Goal: Transaction & Acquisition: Book appointment/travel/reservation

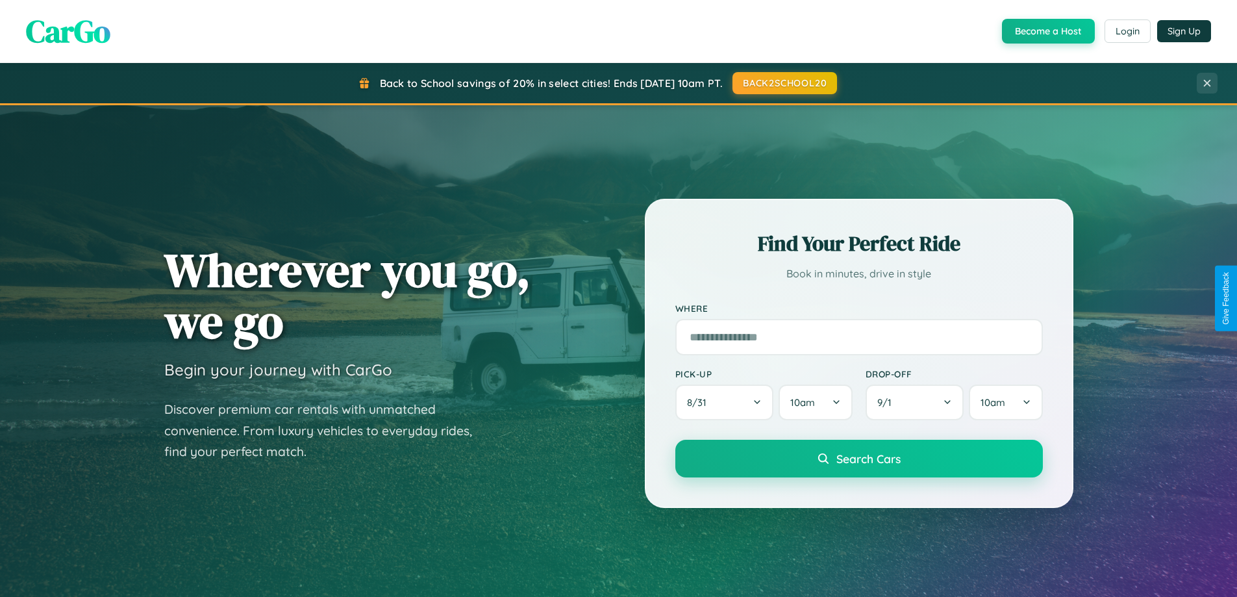
scroll to position [560, 0]
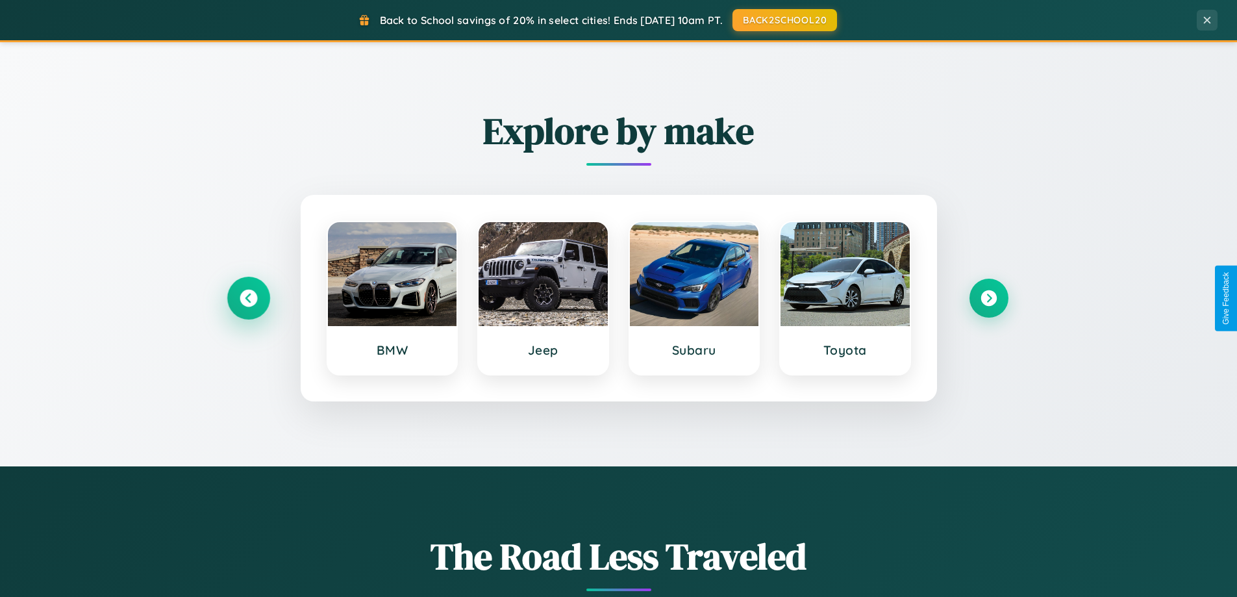
click at [248, 298] on icon at bounding box center [249, 299] width 18 height 18
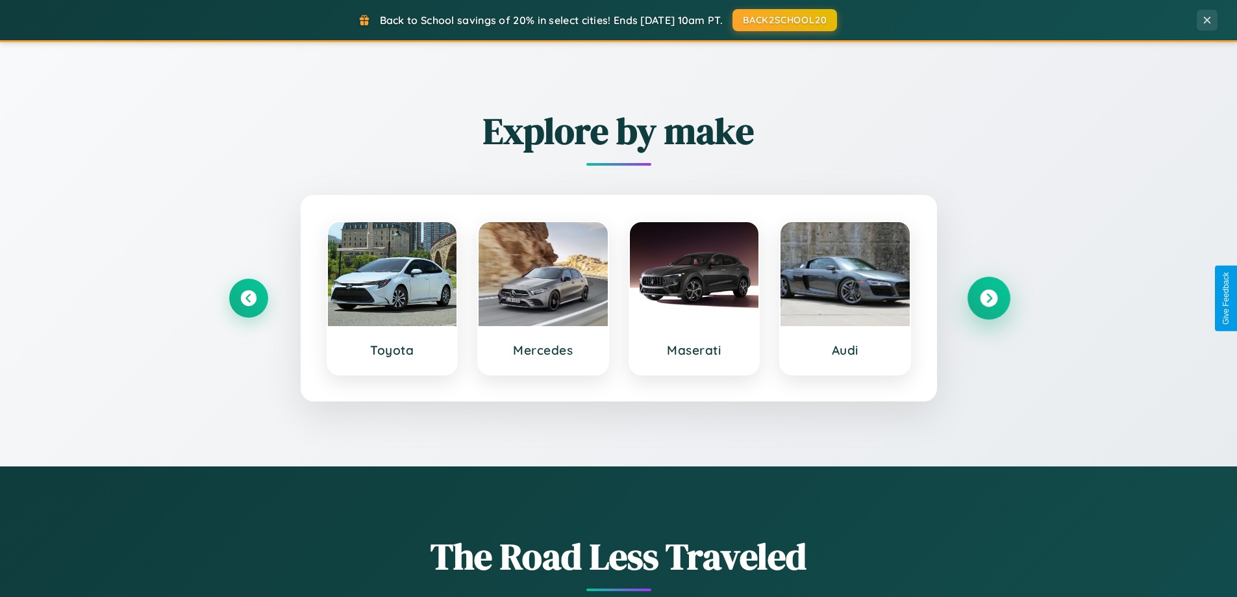
click at [988, 298] on icon at bounding box center [989, 299] width 18 height 18
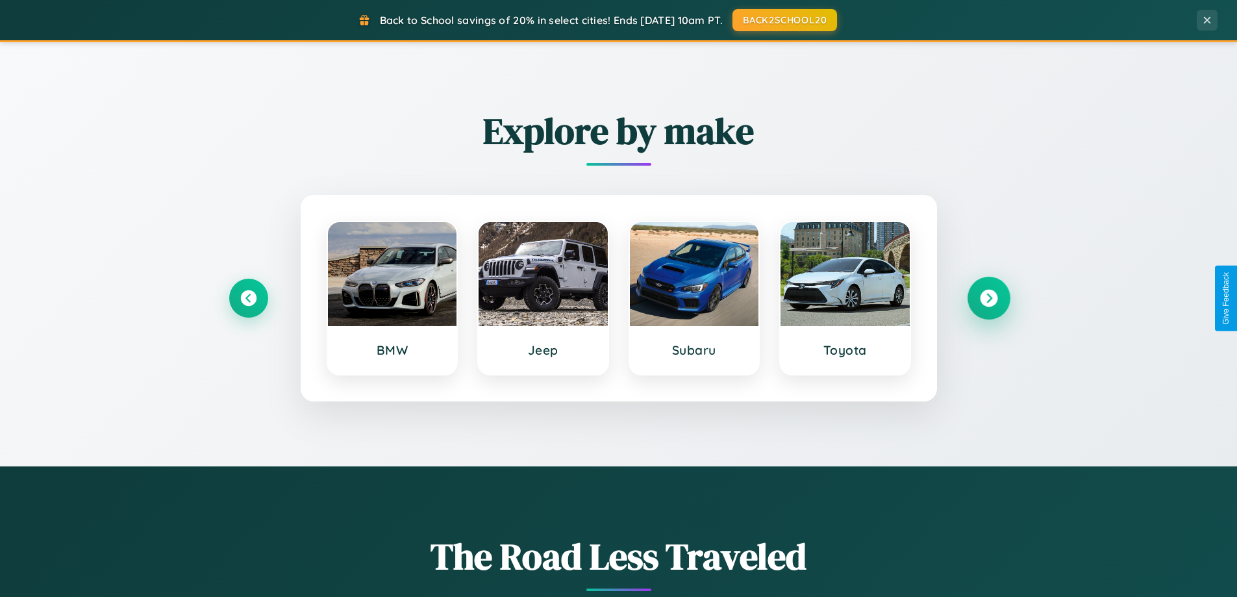
click at [988, 298] on icon at bounding box center [989, 299] width 18 height 18
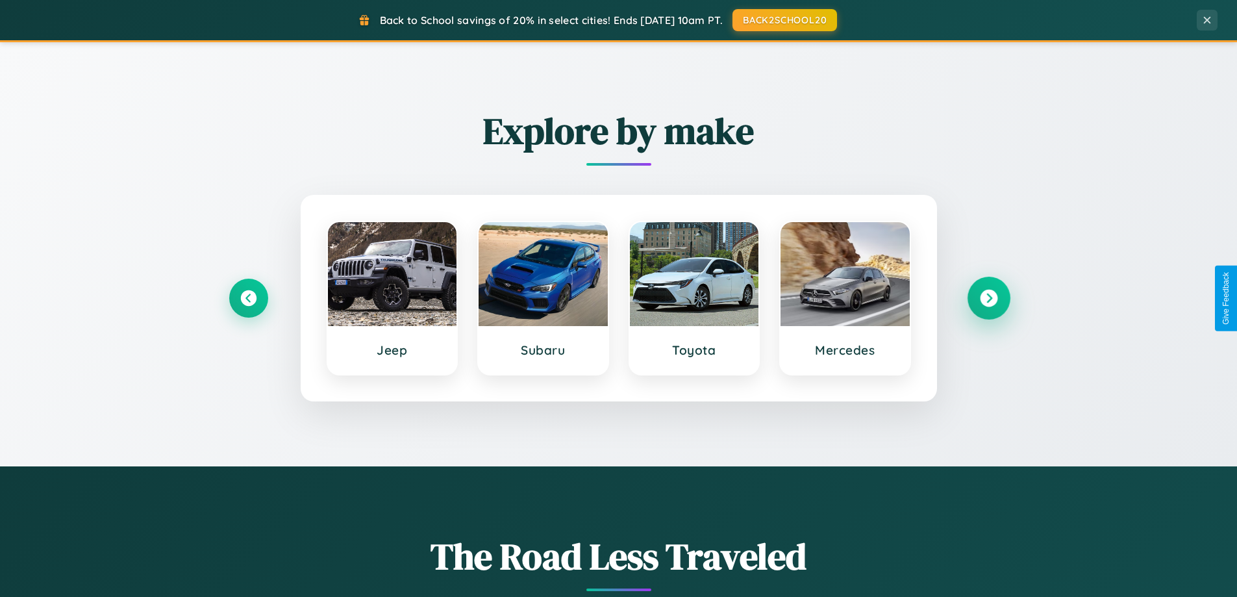
click at [988, 298] on icon at bounding box center [989, 299] width 18 height 18
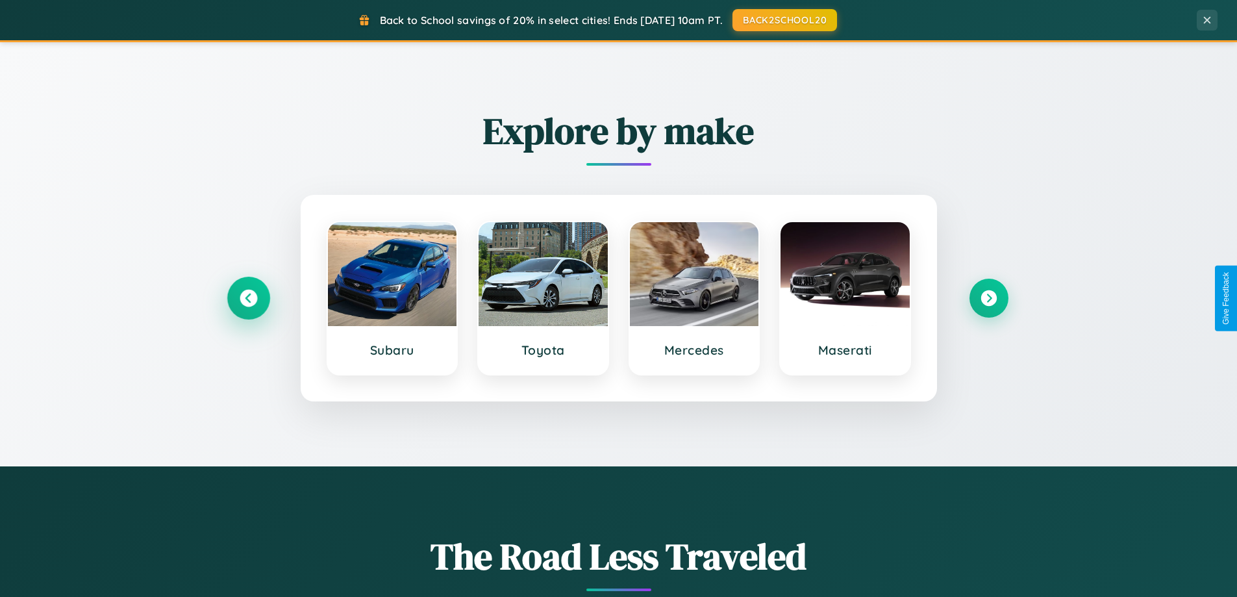
click at [248, 298] on icon at bounding box center [249, 299] width 18 height 18
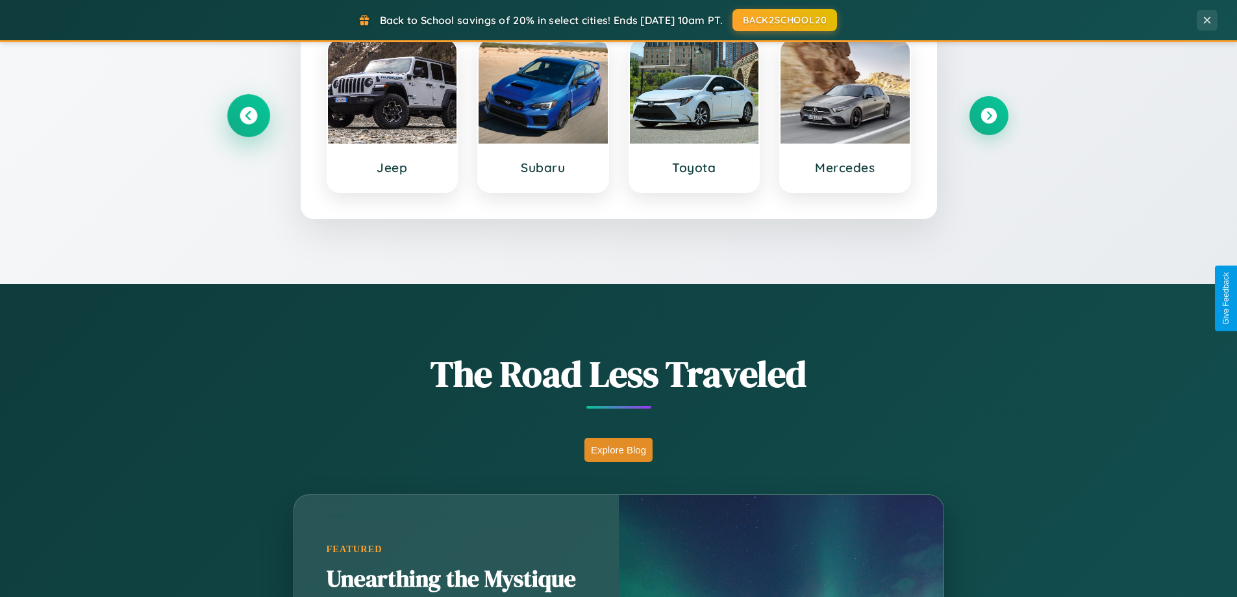
scroll to position [2499, 0]
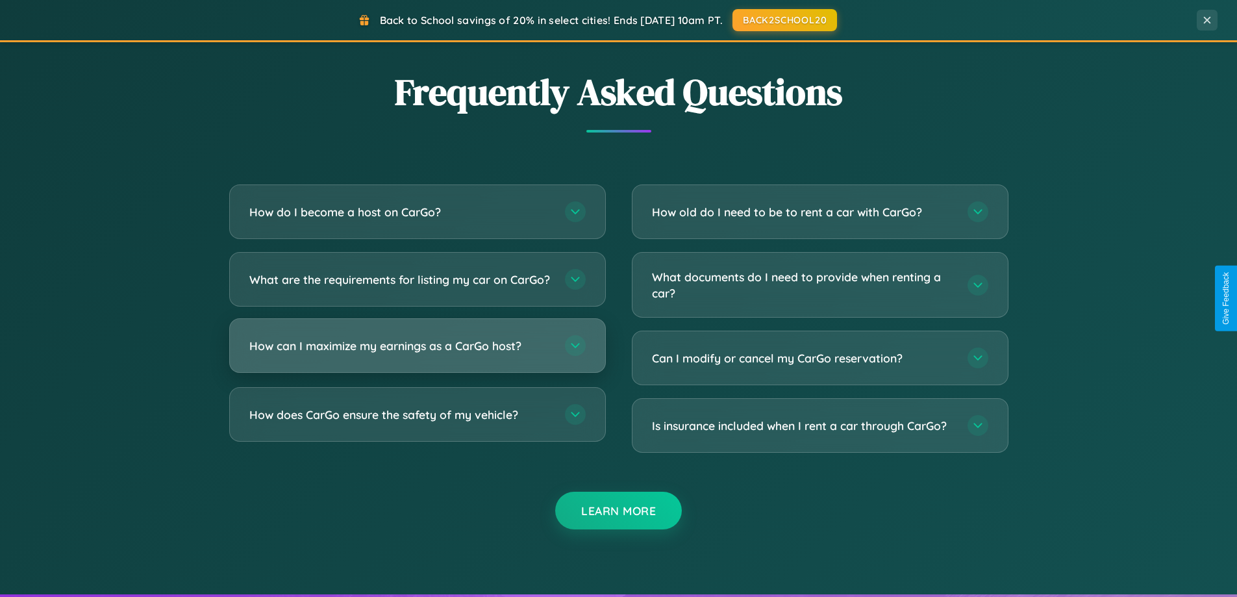
click at [417, 354] on h3 "How can I maximize my earnings as a CarGo host?" at bounding box center [400, 346] width 303 height 16
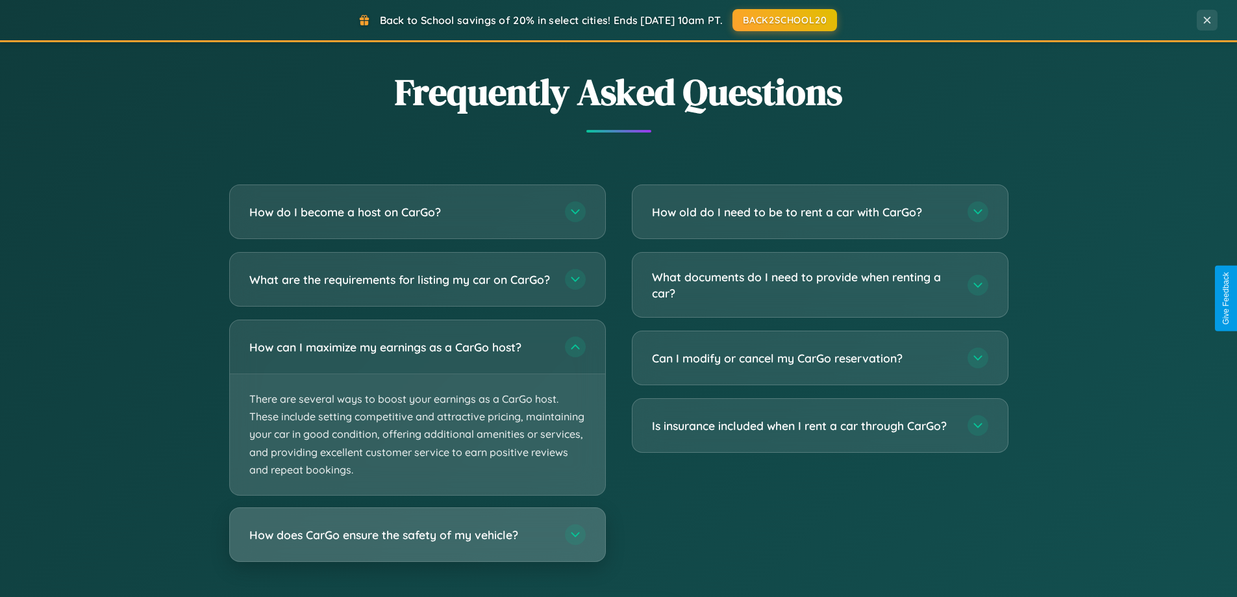
click at [417, 543] on h3 "How does CarGo ensure the safety of my vehicle?" at bounding box center [400, 535] width 303 height 16
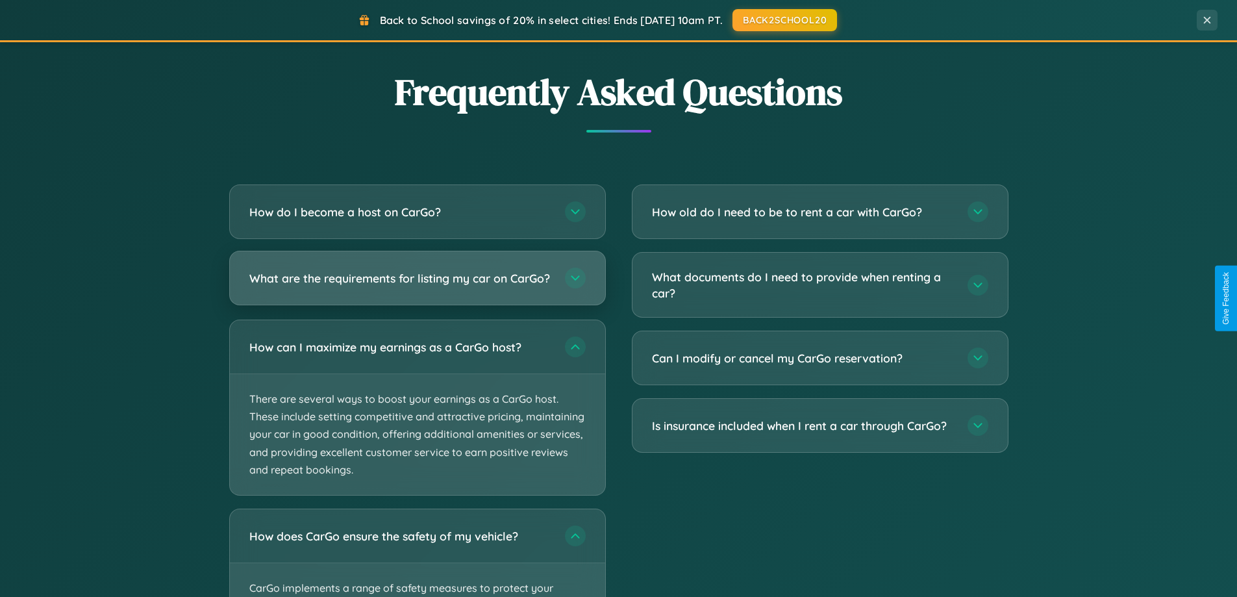
click at [417, 284] on h3 "What are the requirements for listing my car on CarGo?" at bounding box center [400, 278] width 303 height 16
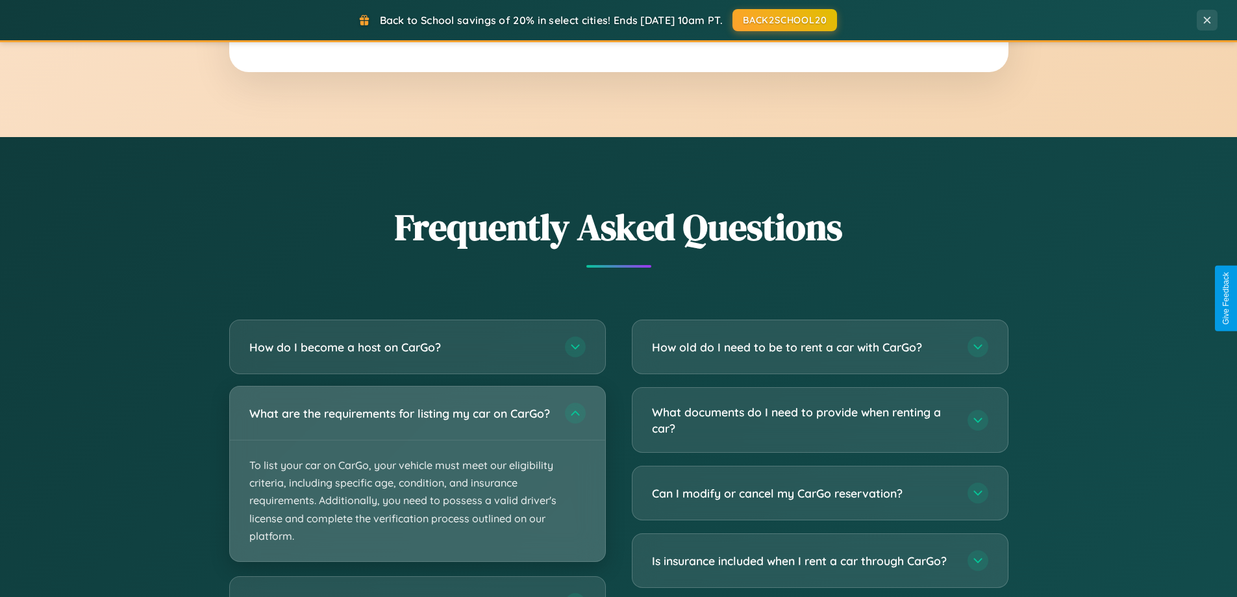
scroll to position [2087, 0]
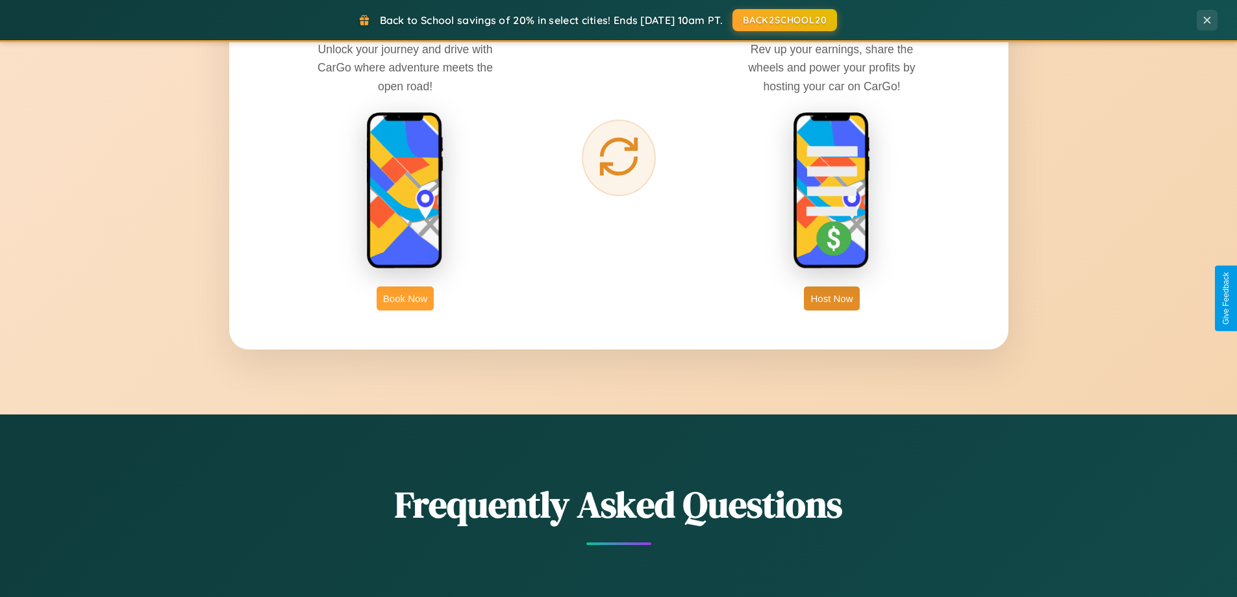
click at [405, 298] on button "Book Now" at bounding box center [405, 298] width 57 height 24
